Goal: Task Accomplishment & Management: Manage account settings

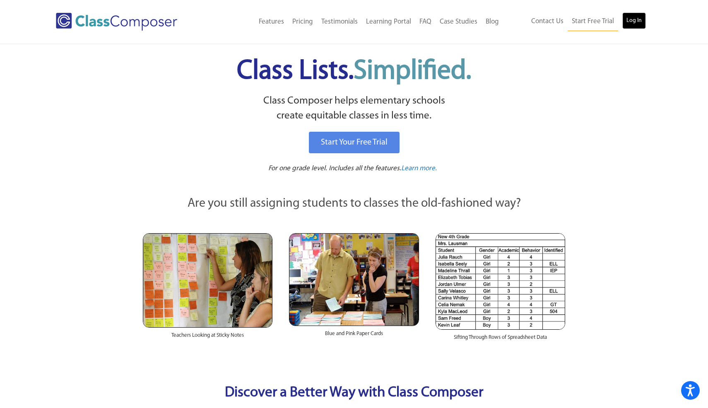
click at [637, 20] on link "Log In" at bounding box center [634, 20] width 24 height 17
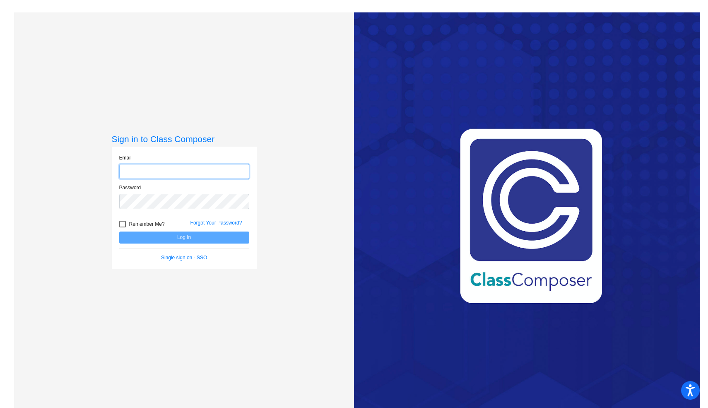
type input "[EMAIL_ADDRESS][DOMAIN_NAME]"
click at [308, 77] on div "Sign in to Class Composer Email support@classcomposer.com Password Remember Me?…" at bounding box center [184, 216] width 340 height 408
